Goal: Consume media (video, audio): Watch videos, listen to music or podcasts

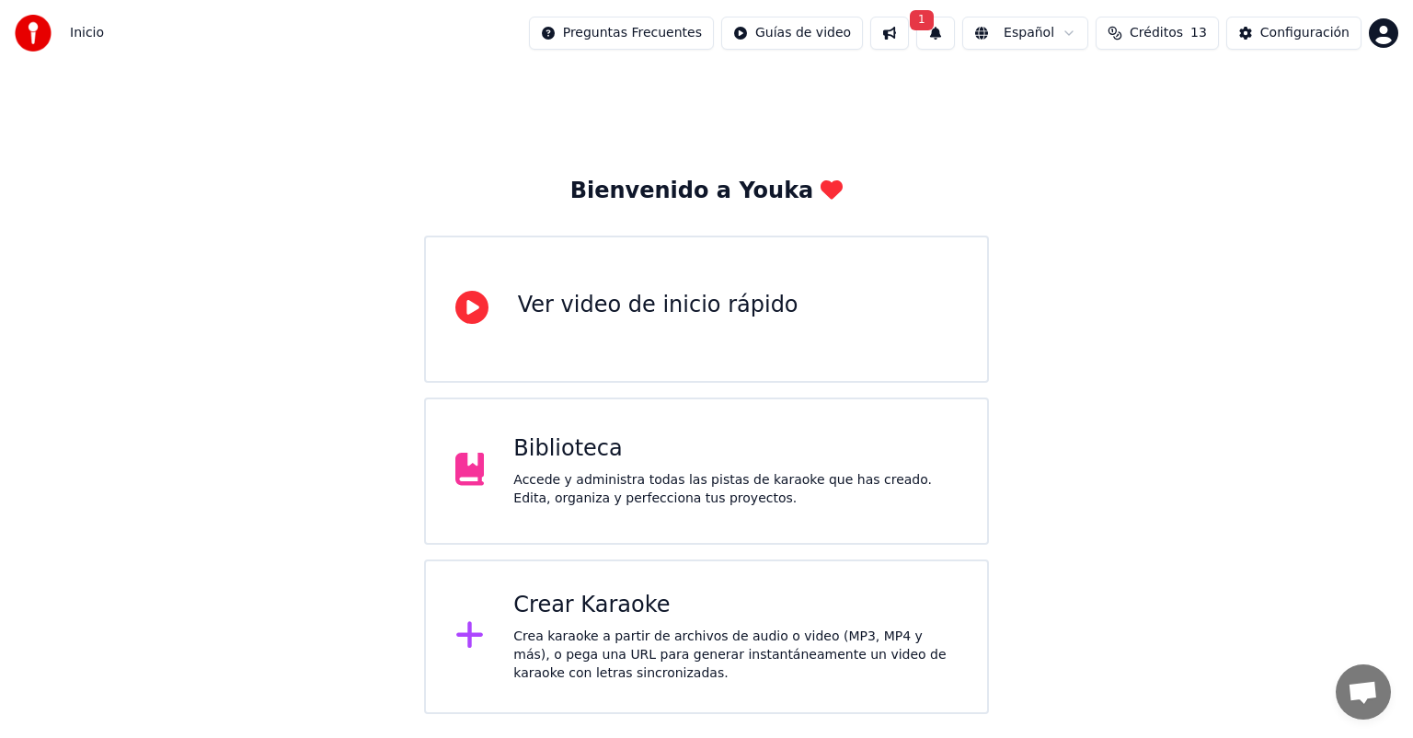
click at [594, 457] on div "Biblioteca" at bounding box center [735, 448] width 444 height 29
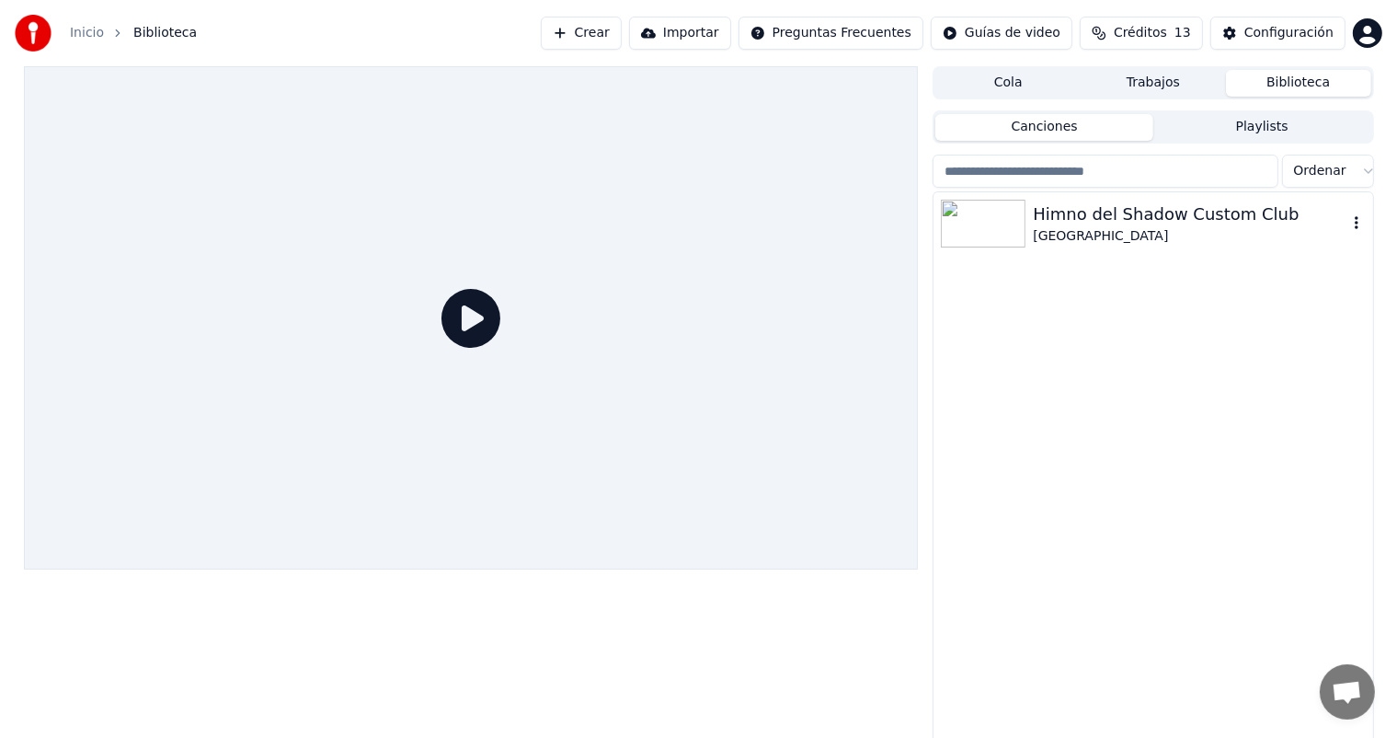
click at [1074, 221] on div "Himno del Shadow Custom Club" at bounding box center [1190, 214] width 314 height 26
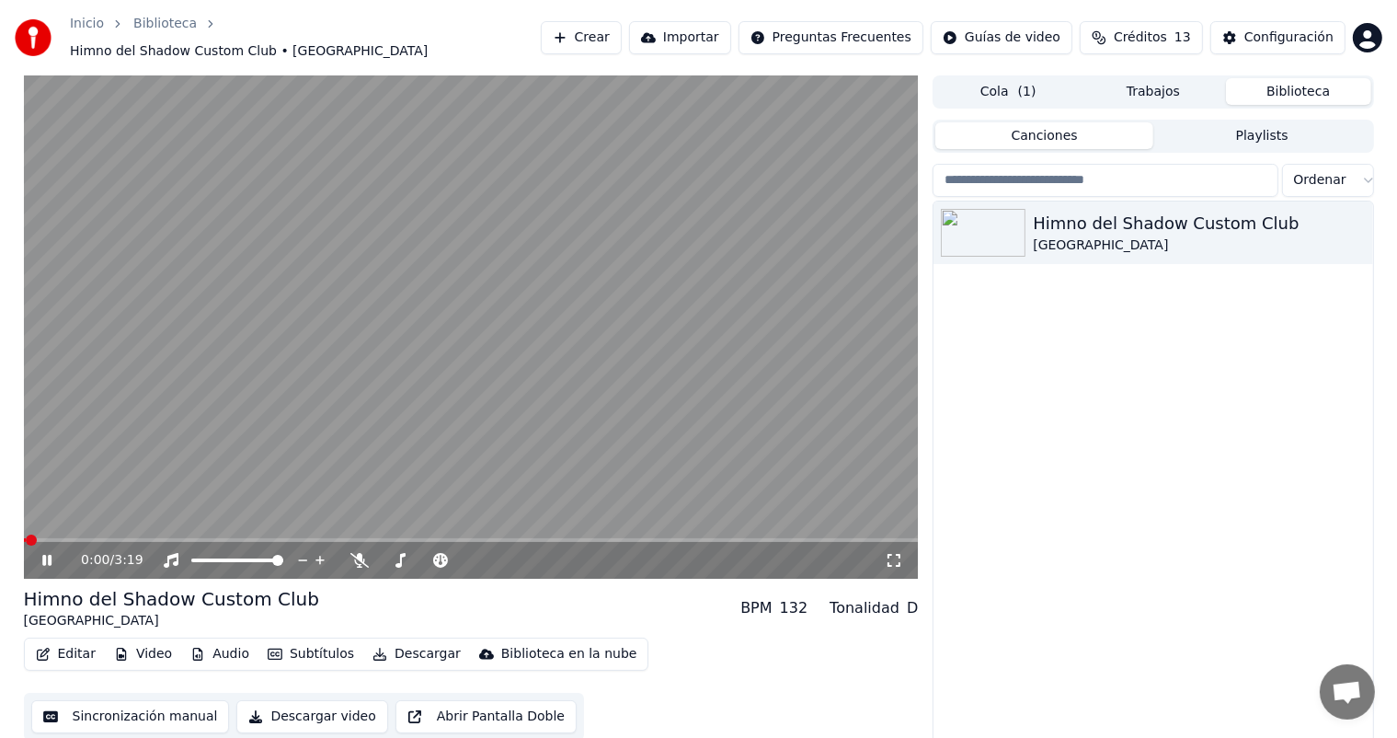
click at [773, 538] on span at bounding box center [471, 540] width 895 height 4
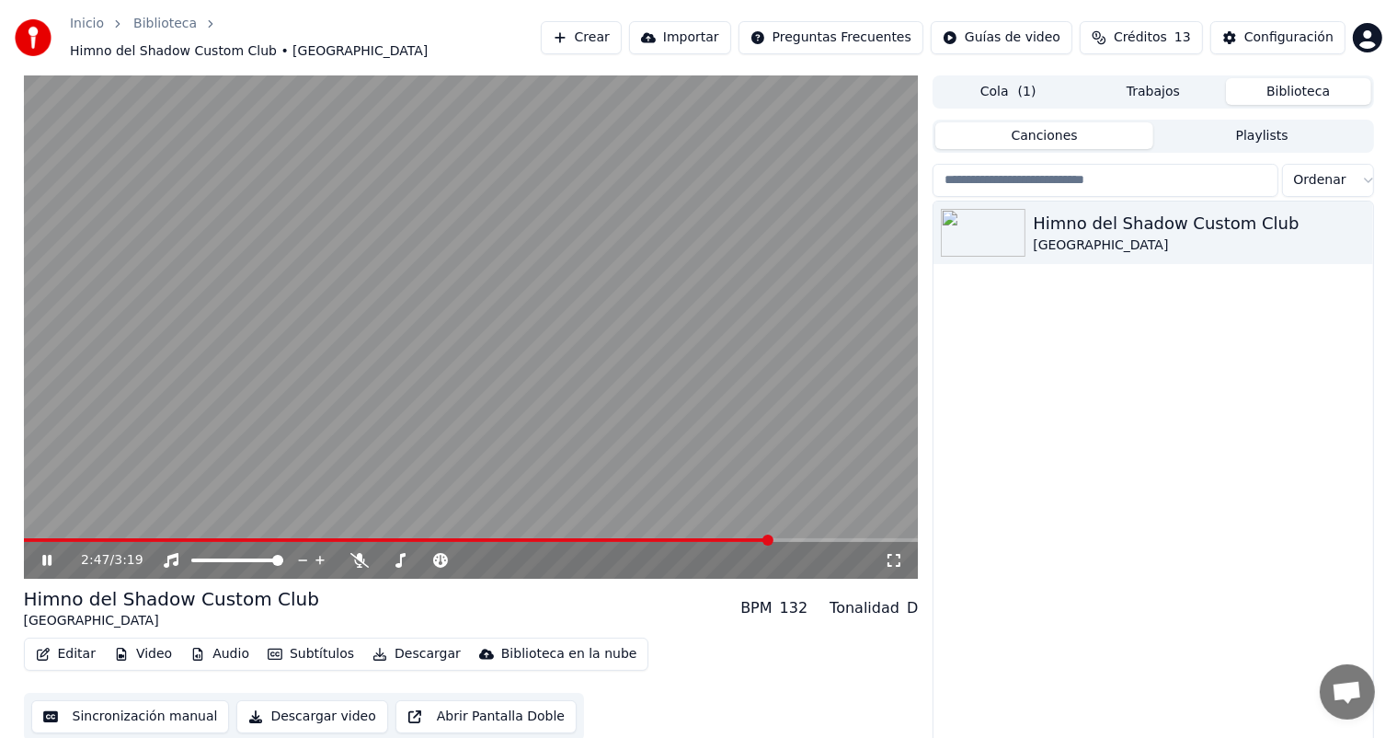
click at [84, 648] on button "Editar" at bounding box center [66, 654] width 74 height 26
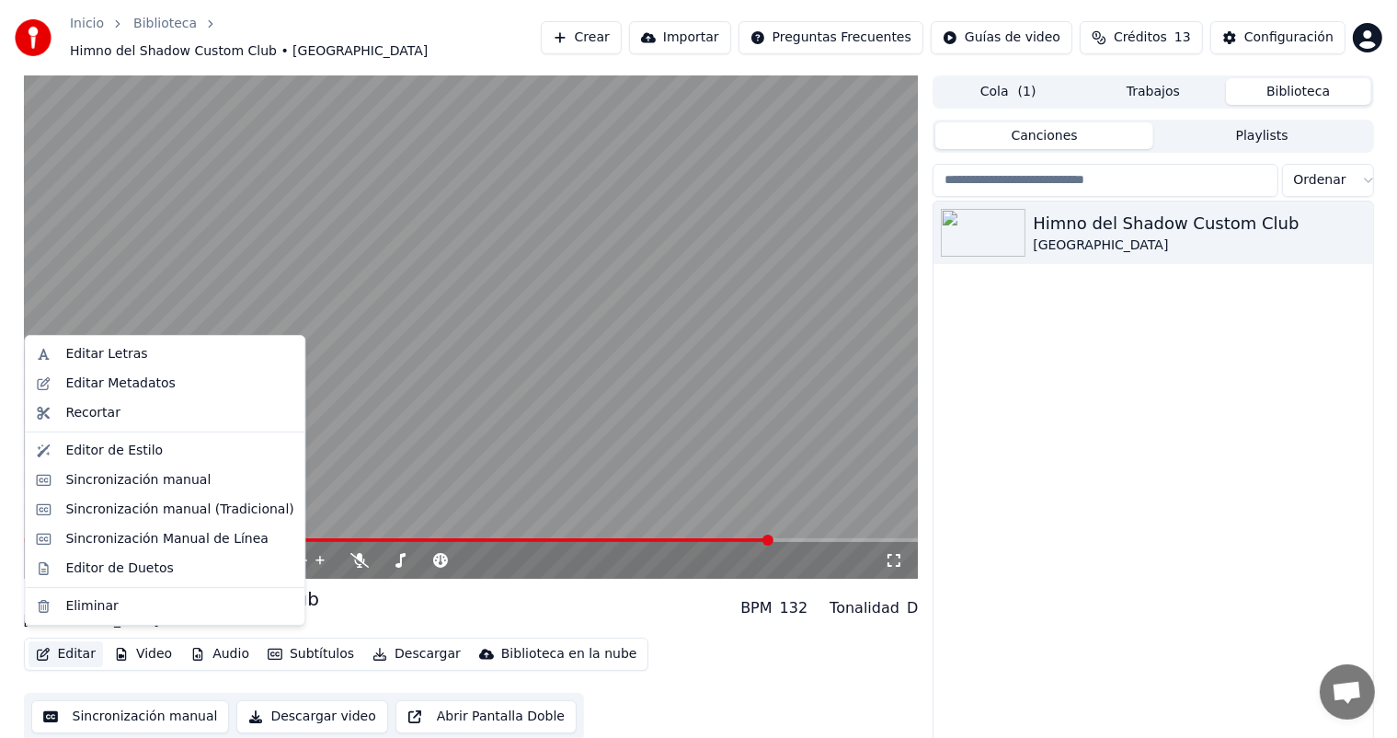
click at [434, 419] on video at bounding box center [471, 326] width 895 height 503
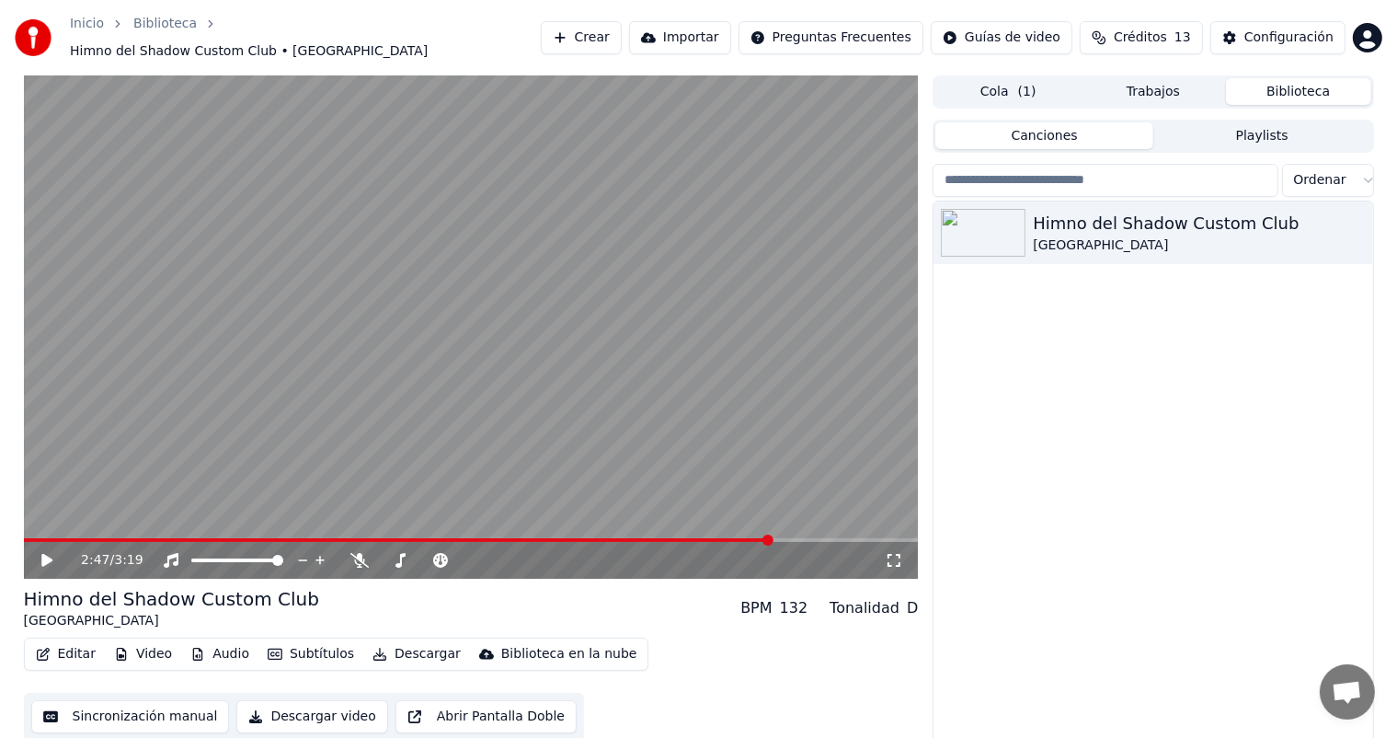
click at [76, 647] on button "Editar" at bounding box center [66, 654] width 74 height 26
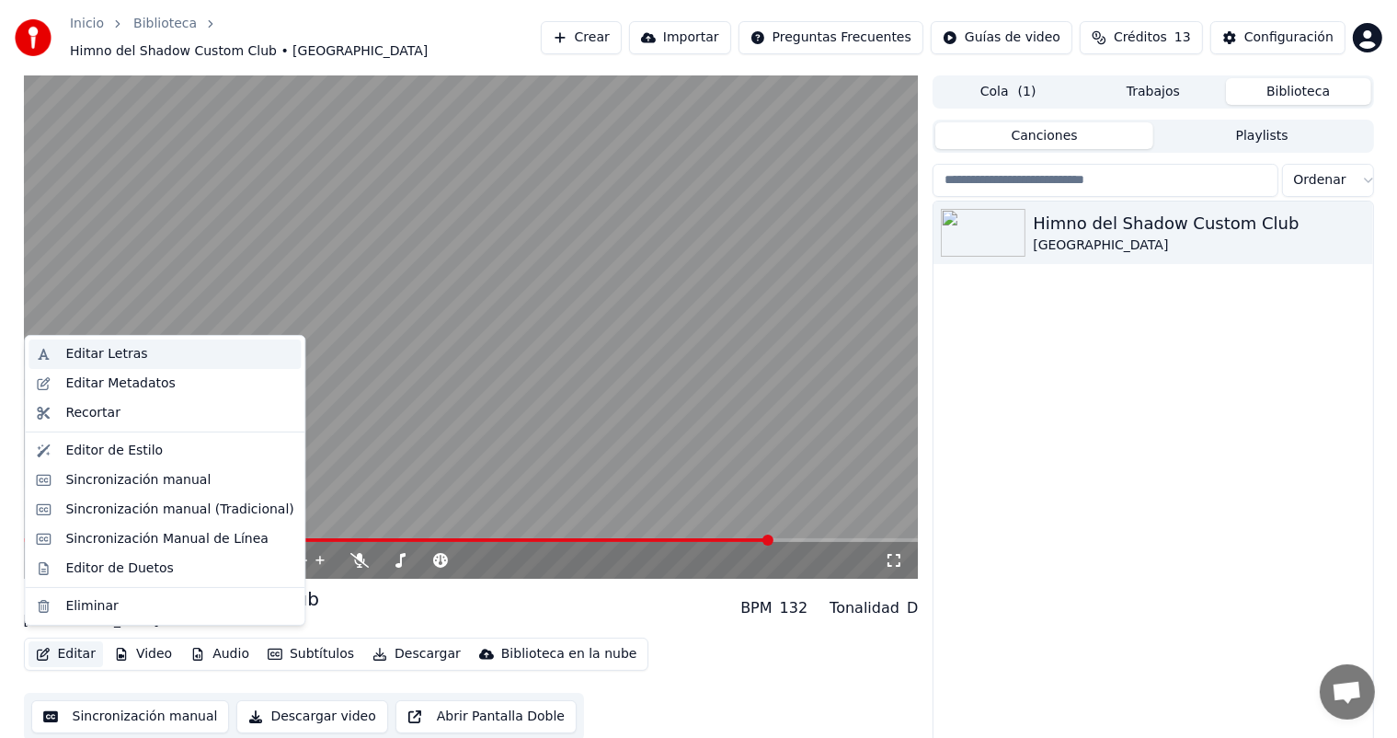
click at [108, 350] on div "Editar Letras" at bounding box center [106, 354] width 82 height 18
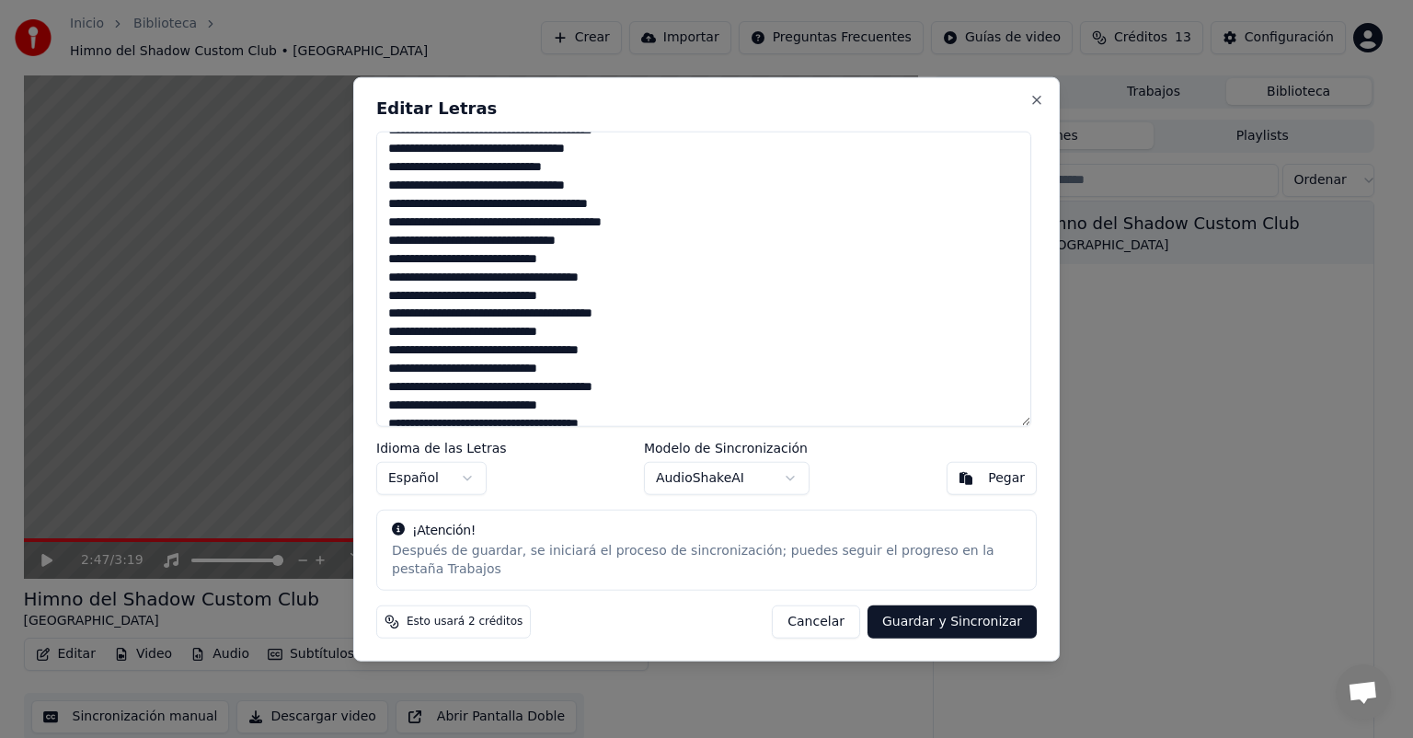
scroll to position [511, 0]
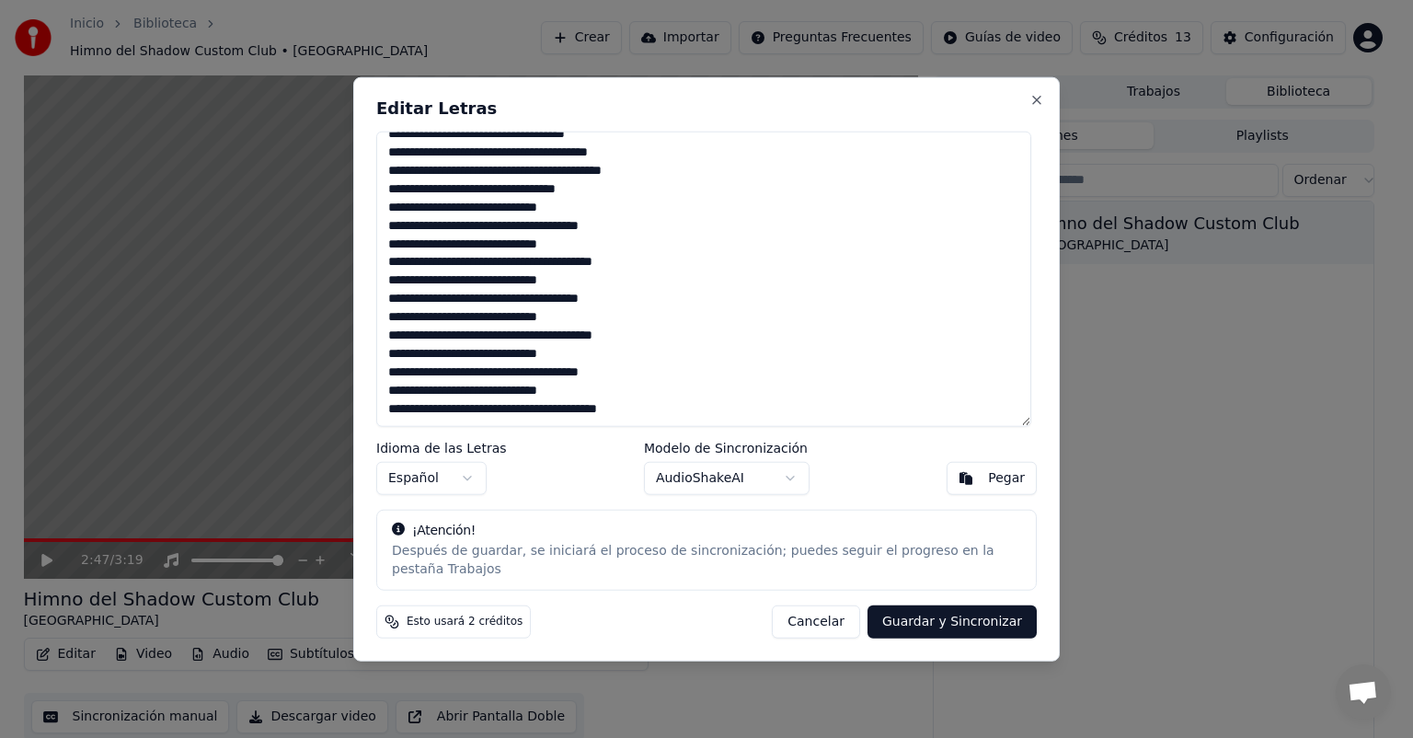
click at [922, 609] on button "Guardar y Sincronizar" at bounding box center [951, 620] width 169 height 33
type textarea "**********"
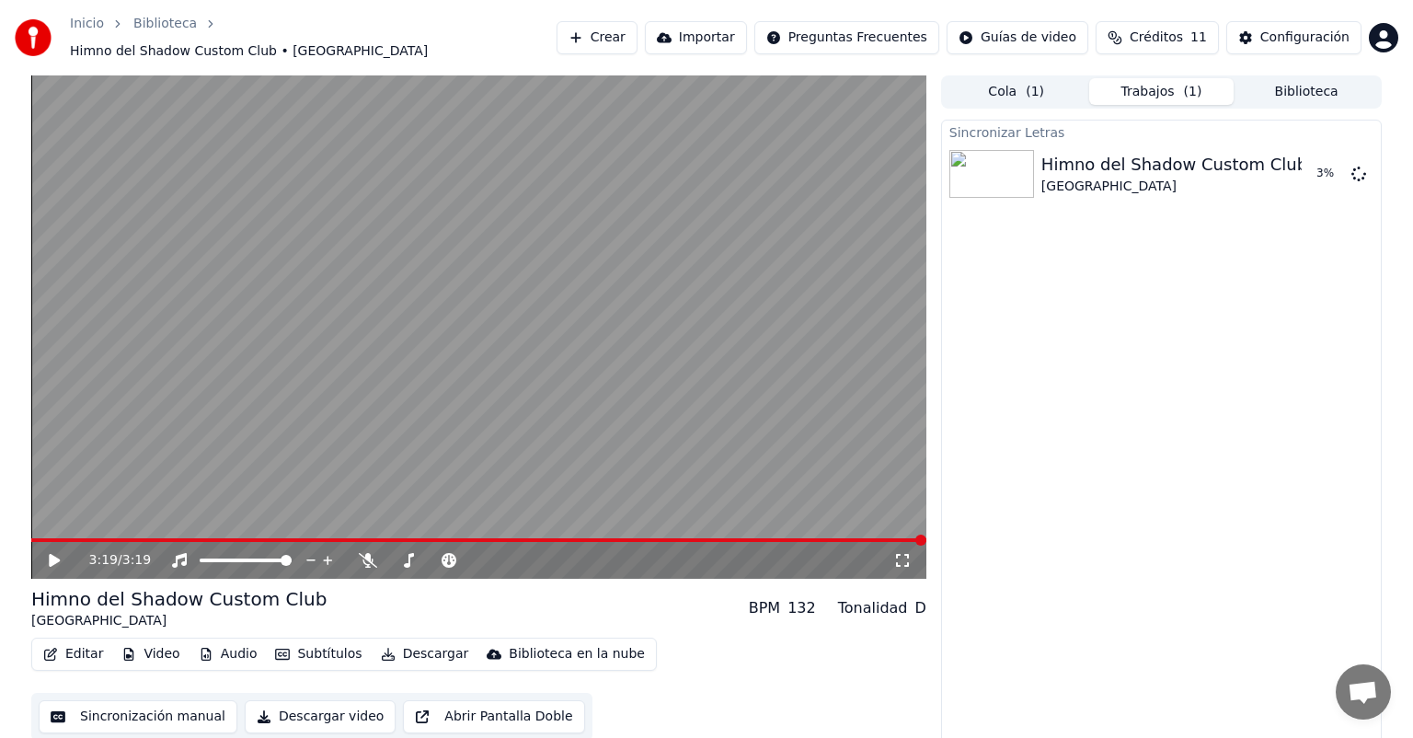
click at [926, 541] on span at bounding box center [920, 539] width 11 height 11
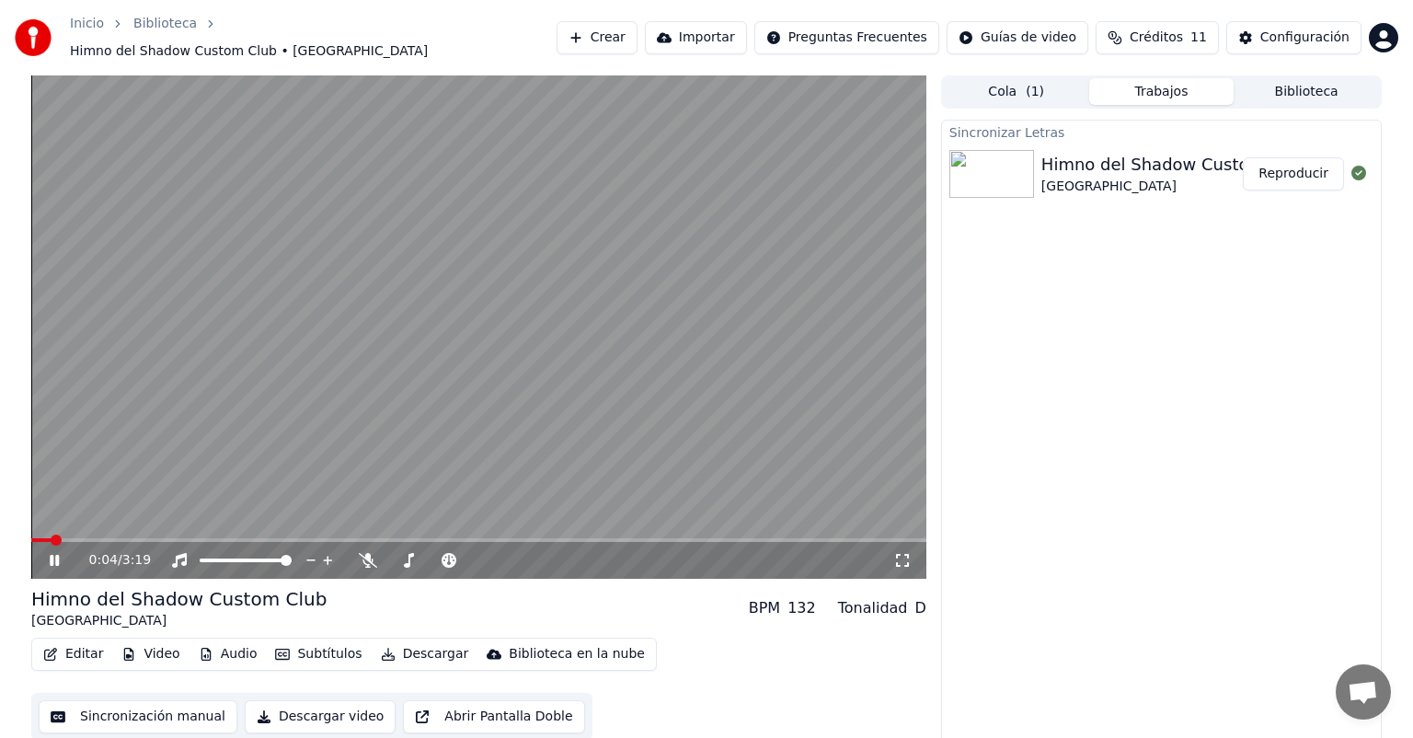
click at [53, 553] on icon at bounding box center [67, 560] width 43 height 15
click at [44, 534] on span at bounding box center [49, 539] width 11 height 11
click at [31, 538] on span at bounding box center [31, 540] width 0 height 4
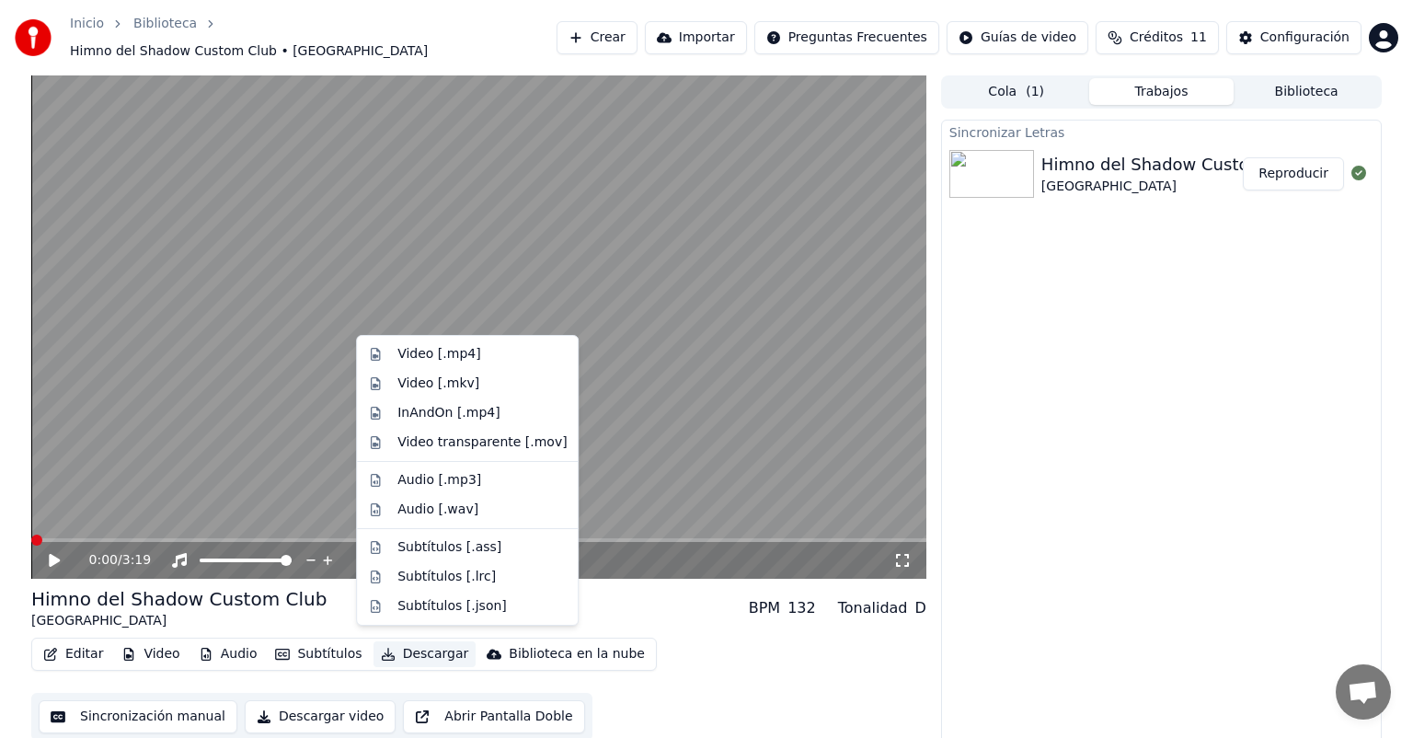
click at [395, 647] on button "Descargar" at bounding box center [424, 654] width 103 height 26
click at [424, 353] on div "Video [.mp4]" at bounding box center [438, 354] width 83 height 18
